Goal: Book appointment/travel/reservation

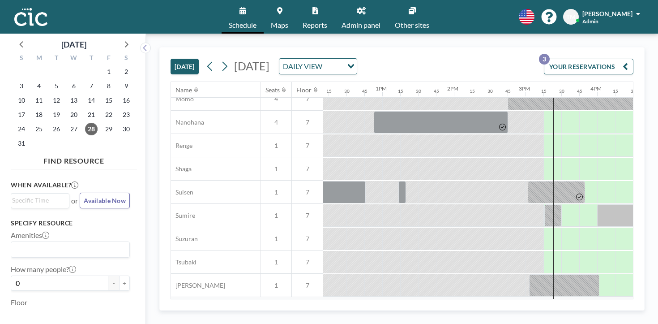
scroll to position [463, 872]
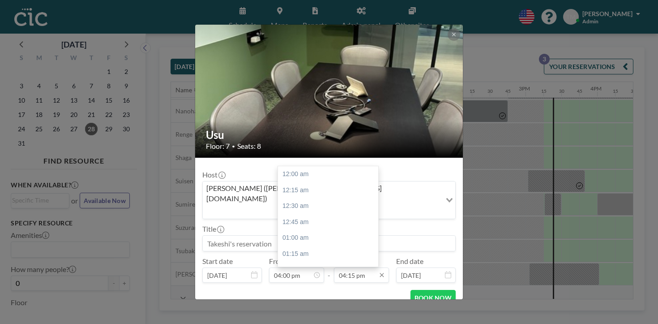
scroll to position [929, 0]
click at [318, 289] on div "04:30 pm" at bounding box center [328, 297] width 100 height 16
type input "04:30 pm"
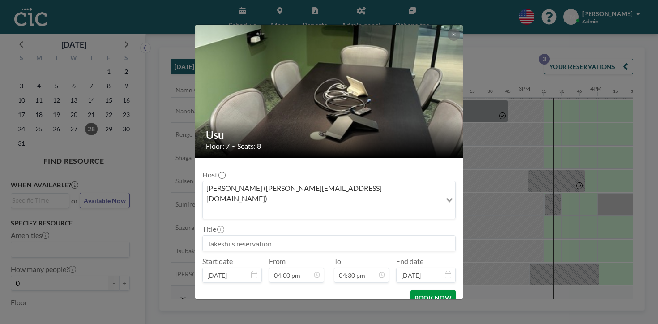
click at [411, 290] on button "BOOK NOW" at bounding box center [432, 298] width 45 height 16
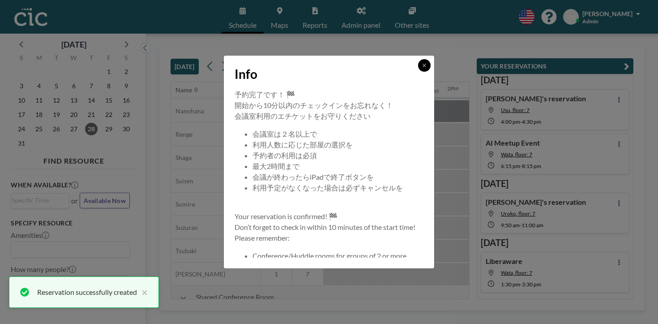
click at [418, 72] on button at bounding box center [424, 65] width 13 height 13
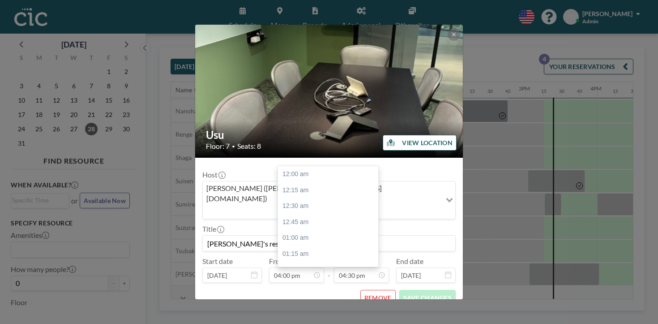
scroll to position [943, 0]
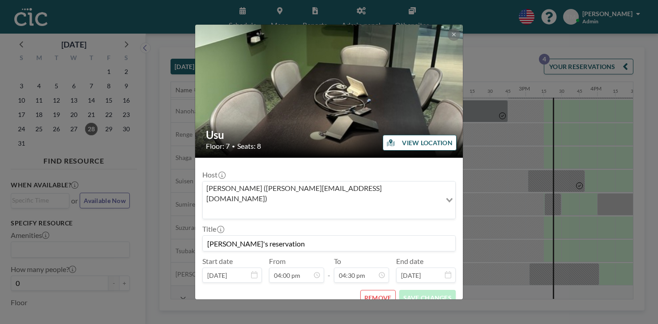
click at [312, 290] on div "REMOVE SAVE CHANGES" at bounding box center [328, 298] width 253 height 16
click at [448, 41] on button at bounding box center [454, 34] width 13 height 13
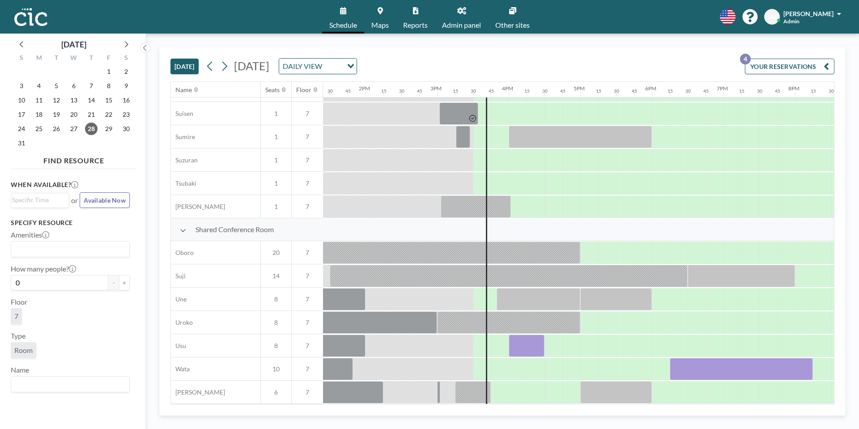
scroll to position [530, 965]
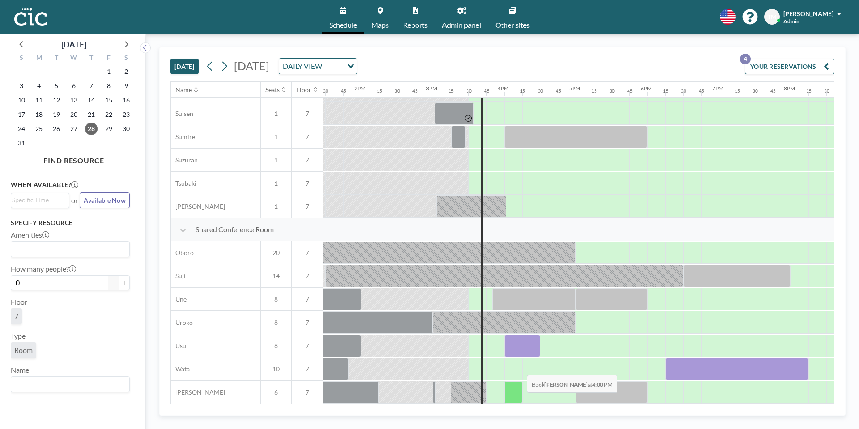
drag, startPoint x: 518, startPoint y: 349, endPoint x: 520, endPoint y: 399, distance: 50.2
click at [520, 323] on div "Shared Conference Room Oboro 20 7 [PERSON_NAME] 14 7 Une 8 7 Uroko 8 7 Usu 8 7 …" at bounding box center [141, 311] width 1871 height 186
click at [524, 323] on div at bounding box center [522, 346] width 36 height 22
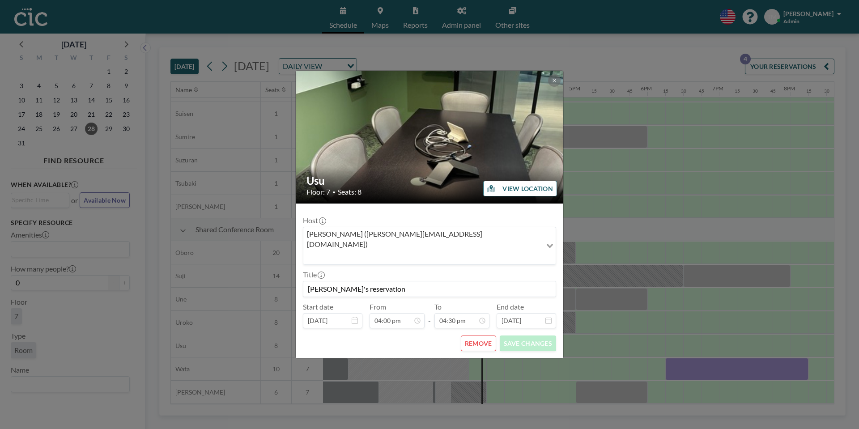
click at [489, 323] on button "REMOVE" at bounding box center [478, 344] width 35 height 16
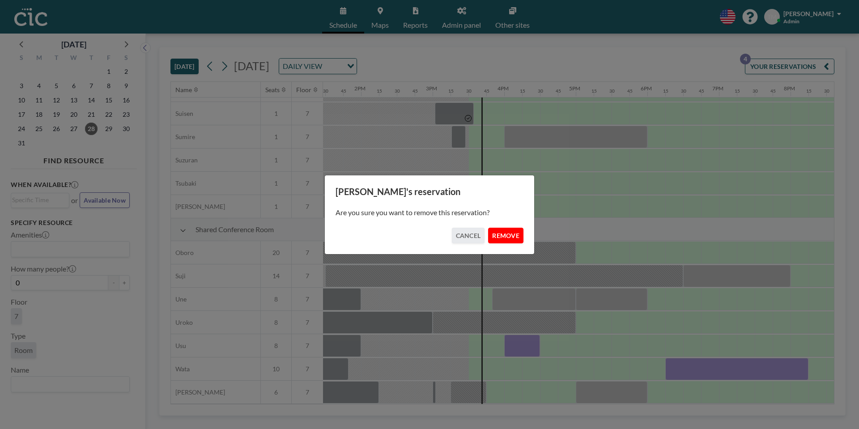
click at [506, 239] on button "REMOVE" at bounding box center [505, 236] width 35 height 16
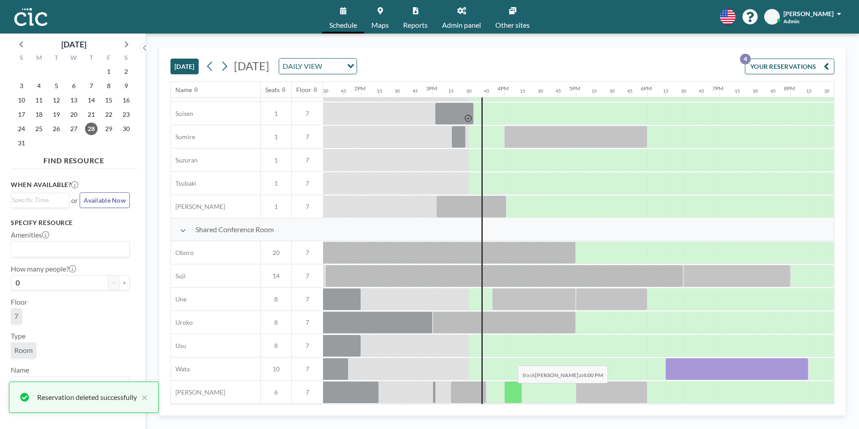
click at [511, 323] on div at bounding box center [513, 392] width 18 height 22
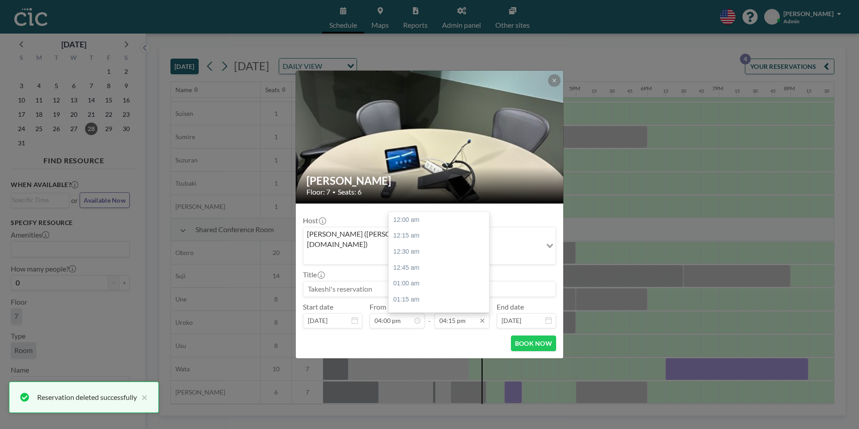
scroll to position [1036, 0]
click at [431, 228] on div "04:30 pm" at bounding box center [439, 236] width 100 height 16
type input "04:30 pm"
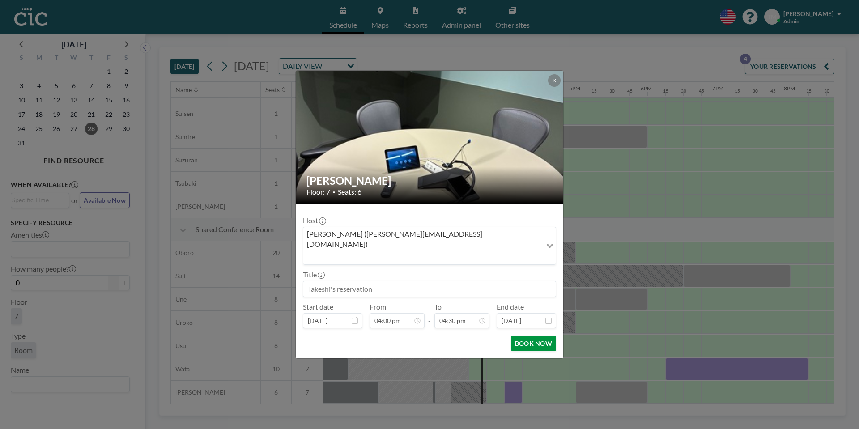
click at [521, 323] on button "BOOK NOW" at bounding box center [533, 344] width 45 height 16
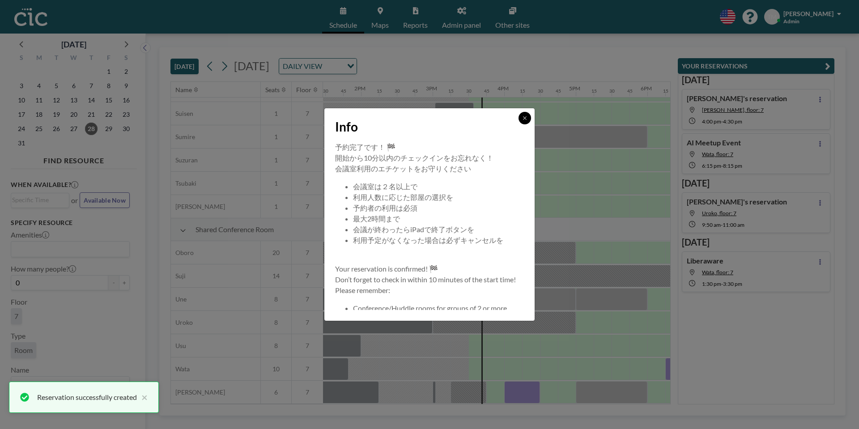
click at [522, 116] on icon at bounding box center [524, 117] width 5 height 5
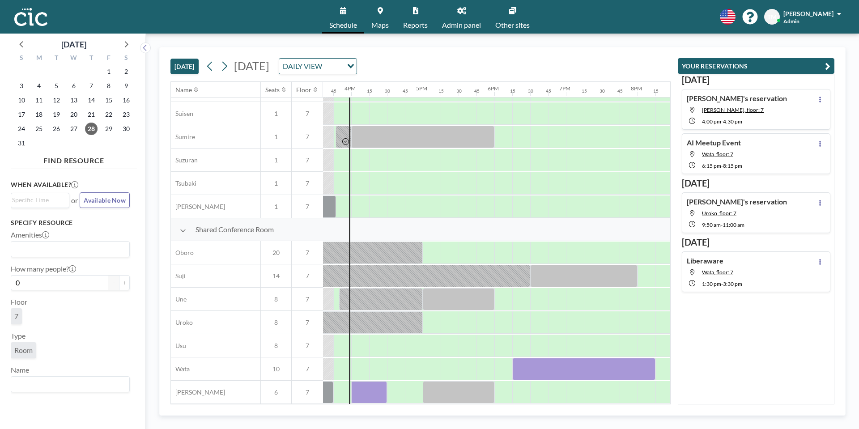
scroll to position [530, 1052]
